Goal: Find specific page/section: Find specific page/section

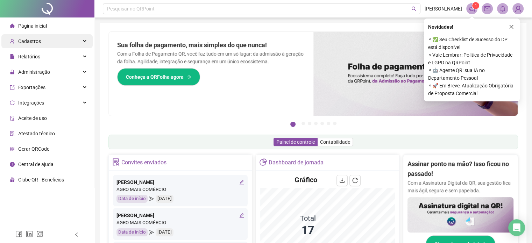
click at [34, 44] on span "Cadastros" at bounding box center [29, 42] width 23 height 6
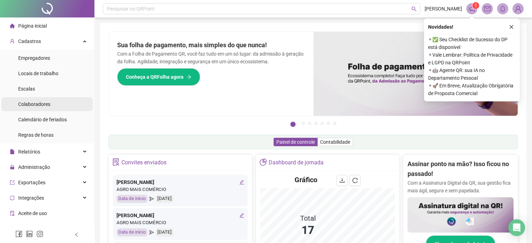
drag, startPoint x: 28, startPoint y: 102, endPoint x: 75, endPoint y: 102, distance: 46.9
click at [28, 102] on span "Colaboradores" at bounding box center [34, 105] width 32 height 6
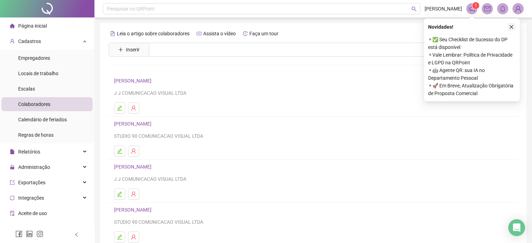
drag, startPoint x: 512, startPoint y: 27, endPoint x: 442, endPoint y: 76, distance: 86.0
click at [512, 27] on icon "close" at bounding box center [511, 27] width 5 height 5
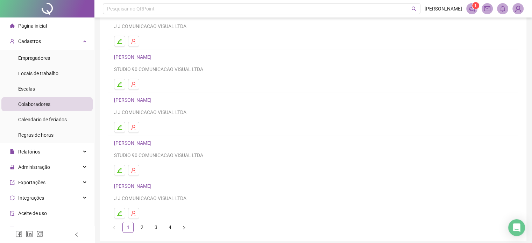
scroll to position [95, 0]
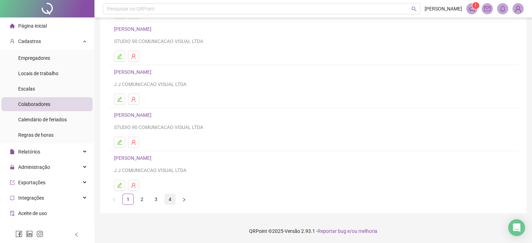
click at [170, 200] on link "4" at bounding box center [170, 199] width 11 height 11
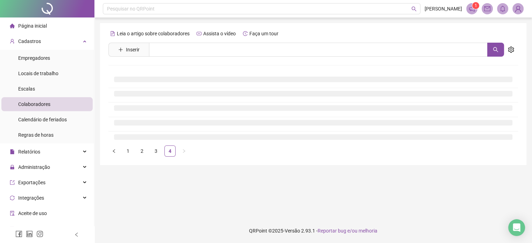
scroll to position [0, 0]
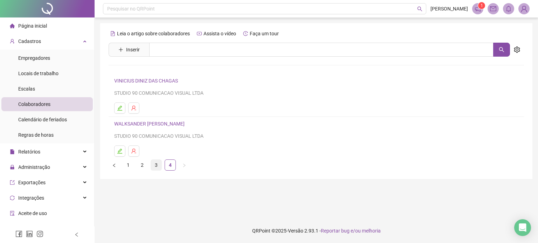
click at [154, 162] on link "3" at bounding box center [156, 165] width 11 height 11
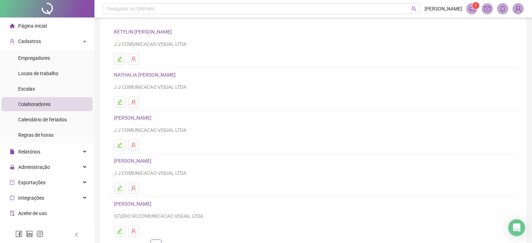
scroll to position [95, 0]
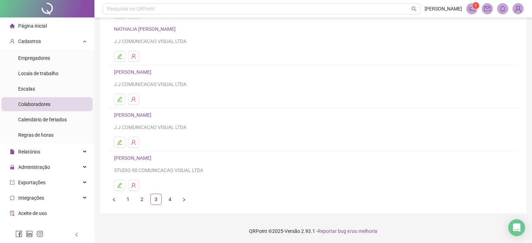
click at [154, 158] on link "[PERSON_NAME]" at bounding box center [134, 158] width 40 height 6
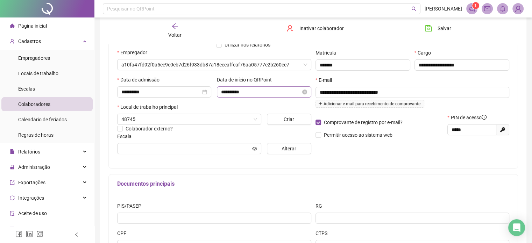
scroll to position [98, 0]
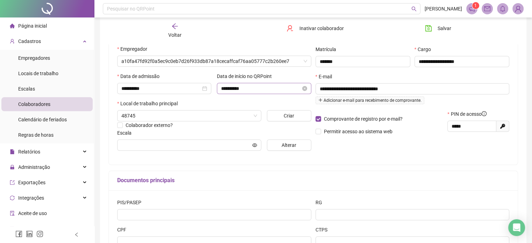
type input "**********"
click at [174, 25] on icon "arrow-left" at bounding box center [175, 26] width 7 height 7
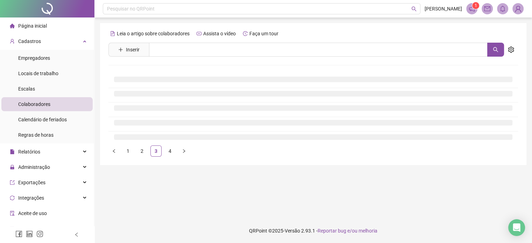
scroll to position [0, 0]
